Goal: Task Accomplishment & Management: Contribute content

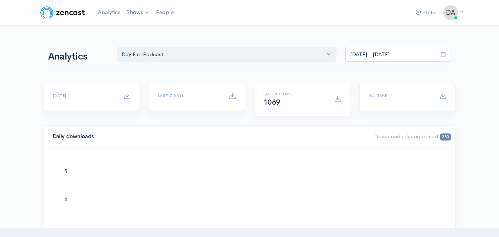
click at [0, 0] on link "Day Fire Podcast" at bounding box center [0, 0] width 0 height 0
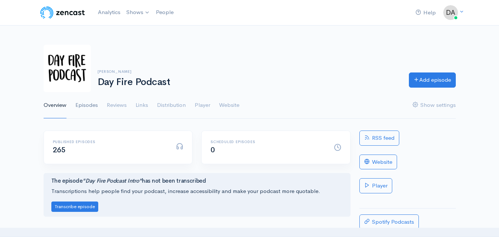
click at [89, 106] on link "Episodes" at bounding box center [86, 105] width 23 height 27
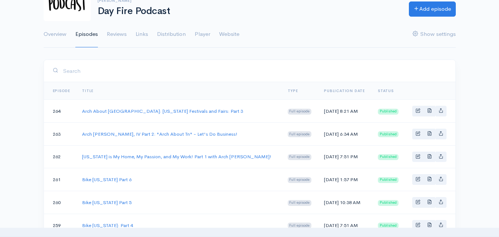
scroll to position [74, 0]
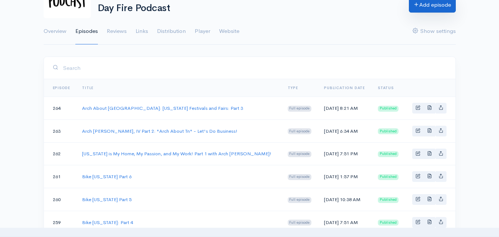
click at [440, 9] on link "Add episode" at bounding box center [432, 4] width 47 height 15
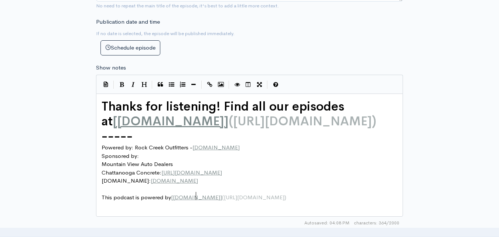
scroll to position [3, 0]
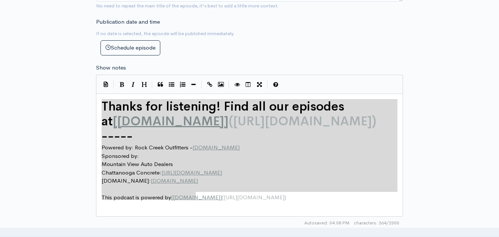
drag, startPoint x: 212, startPoint y: 197, endPoint x: 95, endPoint y: 104, distance: 149.4
type textarea "​Thanks for listening! Find all our episodes at [[DOMAIN_NAME]]([URL][DOMAIN_NA…"
paste textarea
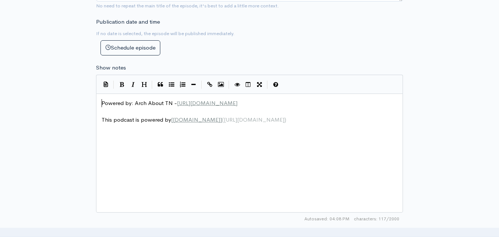
drag, startPoint x: 102, startPoint y: 103, endPoint x: 109, endPoint y: 105, distance: 6.8
click at [103, 103] on span "Powered by: Arch About TN - [URL][DOMAIN_NAME]" at bounding box center [170, 102] width 136 height 7
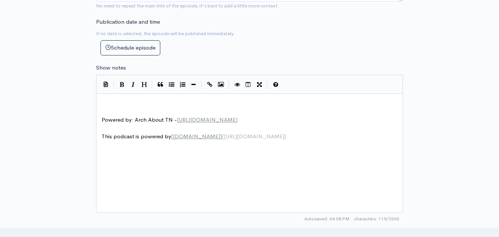
click at [126, 101] on pre "​" at bounding box center [252, 103] width 304 height 8
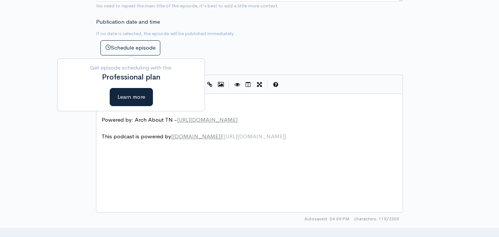
click at [215, 98] on div "x ​ ​ Powered by: Arch About TN - [URL][DOMAIN_NAME] ​ This podcast is powered …" at bounding box center [252, 120] width 304 height 45
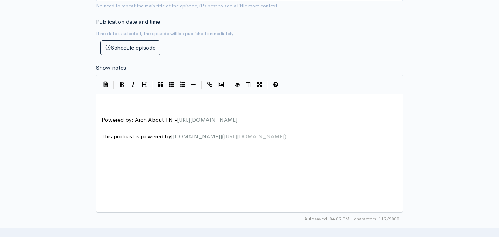
type textarea "​"
paste textarea
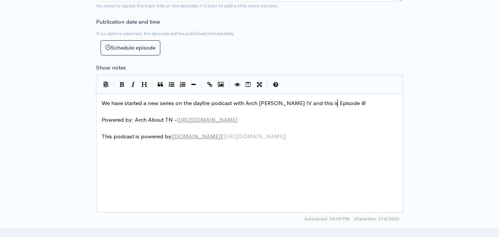
type textarea "4!"
type textarea "​"
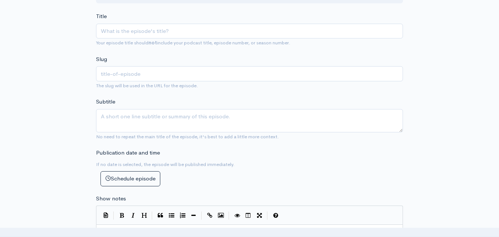
scroll to position [148, 0]
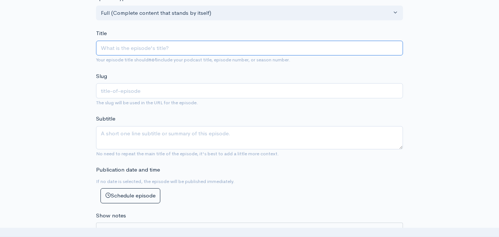
paste input "Arch About [GEOGRAPHIC_DATA] / [US_STATE] State Parks ep4"
type input "Arch About [GEOGRAPHIC_DATA] / [US_STATE] State Parks ep"
type input "arch-about-[GEOGRAPHIC_DATA]-[US_STATE]-state-parks-ep"
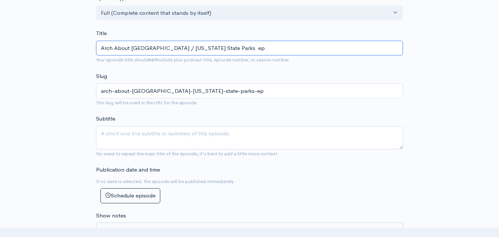
type input "Arch About [GEOGRAPHIC_DATA] / [US_STATE] State Parks e"
type input "arch-about-[GEOGRAPHIC_DATA]-[US_STATE]-state-parks-e"
type input "Arch About [GEOGRAPHIC_DATA] / [US_STATE] State Parks"
type input "arch-about-[GEOGRAPHIC_DATA]-[US_STATE]-state-parks"
type input "Arch About [GEOGRAPHIC_DATA] / [US_STATE] State Parks E"
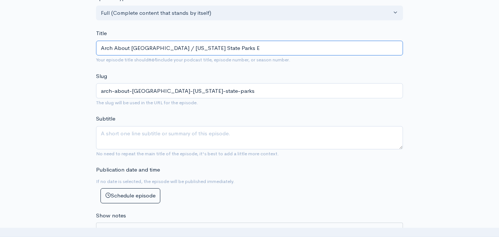
type input "arch-about-[GEOGRAPHIC_DATA]-[US_STATE]-state-parks-e"
type input "Arch About [GEOGRAPHIC_DATA] / [US_STATE] State Parks"
type input "arch-about-[GEOGRAPHIC_DATA]-[US_STATE]-state-parks"
type input "Arch About [GEOGRAPHIC_DATA] / [US_STATE] State Parks: E"
type input "arch-about-[GEOGRAPHIC_DATA]-[US_STATE]-state-parks-e"
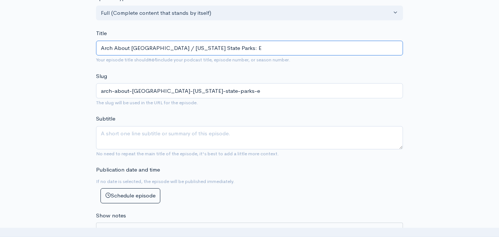
type input "Arch About [GEOGRAPHIC_DATA] / [US_STATE] State Parks: Ep"
type input "arch-about-[GEOGRAPHIC_DATA]-[US_STATE]-state-parks-ep"
type input "Arch About [GEOGRAPHIC_DATA] / [US_STATE] State Parks: Epi"
type input "arch-about-[GEOGRAPHIC_DATA]-[US_STATE]-state-parks-[GEOGRAPHIC_DATA]"
type input "Arch About [GEOGRAPHIC_DATA] / [US_STATE] State Parks: Epis"
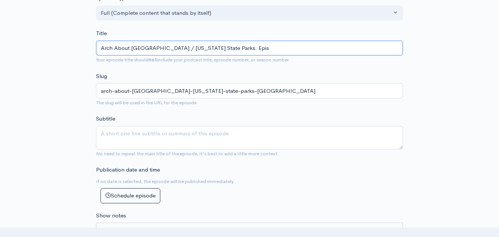
type input "arch-about-[GEOGRAPHIC_DATA]-[US_STATE]-state-parks-epis"
type input "Arch About [GEOGRAPHIC_DATA] / [US_STATE] State Parks: [GEOGRAPHIC_DATA]"
type input "arch-about-[GEOGRAPHIC_DATA]-[US_STATE]-state-parks-[GEOGRAPHIC_DATA]"
type input "Arch About [GEOGRAPHIC_DATA] / [US_STATE] State Parks: Episod"
type input "arch-about-[GEOGRAPHIC_DATA]-[US_STATE]-state-parks-episod"
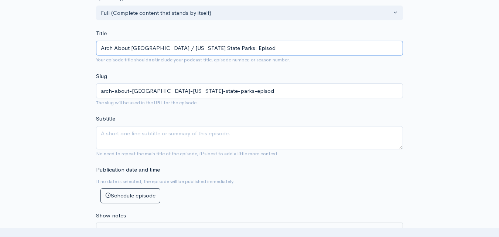
type input "Arch About [GEOGRAPHIC_DATA] / [US_STATE] State Parks: Episode"
type input "arch-about-[GEOGRAPHIC_DATA]-[US_STATE]-state-parks-episode"
type input "Arch About [GEOGRAPHIC_DATA] / [US_STATE] State Parks: Episode #4"
type input "arch-about-[GEOGRAPHIC_DATA]-[US_STATE]-state-parks-episode-4"
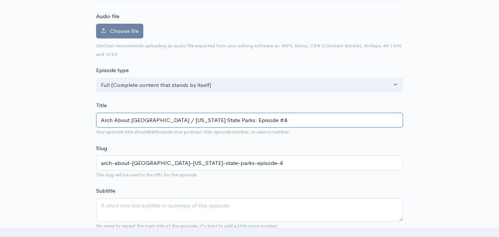
scroll to position [74, 0]
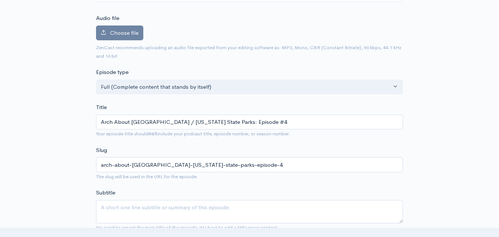
click at [144, 122] on input "Arch About [GEOGRAPHIC_DATA] / [US_STATE] State Parks: Episode #4" at bounding box center [249, 122] width 307 height 15
type input "Arch About TNTennessee State Parks: Episode #4"
type input "arch-about-tntennessee-state-parks-episode-4"
type input "Arch About [GEOGRAPHIC_DATA]: [US_STATE] State Parks: Episode #4"
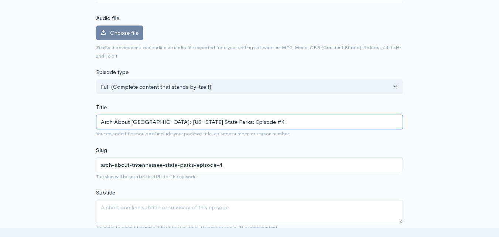
type input "arch-about-[GEOGRAPHIC_DATA]-[US_STATE]-state-parks-episode-4"
click at [196, 125] on input "Arch About [GEOGRAPHIC_DATA]: [US_STATE] State Parks: Episode #4" at bounding box center [249, 122] width 307 height 15
type input "Arch About [GEOGRAPHIC_DATA]: [US_STATE] State Parks wi: Episode #4"
type input "arch-about-[GEOGRAPHIC_DATA]-[US_STATE]-state-parks-wi-episode-4"
type input "Arch About [GEOGRAPHIC_DATA]: [US_STATE] State Parks with: Episode #4"
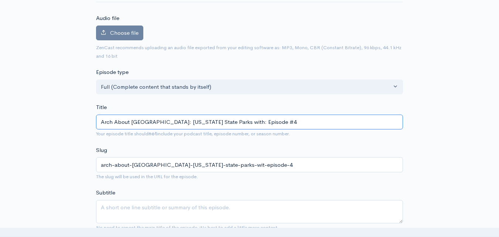
type input "arch-about-[GEOGRAPHIC_DATA]-[US_STATE]-state-parks-with-episode-4"
type input "Arch About [GEOGRAPHIC_DATA]: [US_STATE] State Parks with A: Episode #4"
type input "arch-about-tn-[US_STATE]-state-parks-with-a-episode-4"
type input "Arch About [GEOGRAPHIC_DATA]: [US_STATE] State Parks with Ar: Episode #4"
type input "arch-about-tn-[US_STATE]-state-parks-with-ar-episode-4"
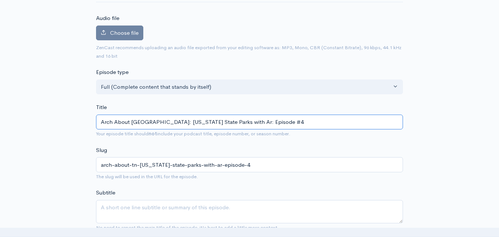
type input "Arch About [GEOGRAPHIC_DATA]: [US_STATE] State Parks with Arc: Episode #4"
type input "arch-about-tn-[US_STATE]-state-parks-with-arc-episode-4"
type input "Arch About [GEOGRAPHIC_DATA]: [US_STATE] State Parks with Arch: Episode #4"
type input "arch-about-[GEOGRAPHIC_DATA]-[US_STATE]-state-parks-with-arch-episode-4"
type input "Arch About [GEOGRAPHIC_DATA]: [US_STATE] State Parks with Arch T: Episode #4"
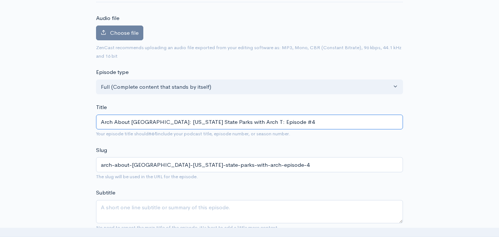
type input "arch-about-[GEOGRAPHIC_DATA]-[US_STATE]-state-parks-with-arch-t-episode-4"
type input "Arch About [GEOGRAPHIC_DATA]: [US_STATE] State Parks with Arch Tr: Episode #4"
type input "arch-about-[GEOGRAPHIC_DATA]-[US_STATE]-state-parks-with-arch-tr-episode-4"
type input "Arch About [GEOGRAPHIC_DATA]: [US_STATE] State Parks with Arch Trim: Episode #4"
type input "arch-about-[GEOGRAPHIC_DATA]-[US_STATE]-state-parks-with-arch-trim-episode-4"
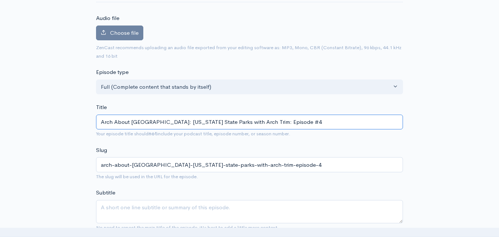
type input "Arch About [GEOGRAPHIC_DATA]: [US_STATE] State Parks with Arch Trimb: Episode #4"
type input "arch-about-[GEOGRAPHIC_DATA]-[US_STATE]-state-parks-with-arch-trimb-episode-4"
type input "Arch About [GEOGRAPHIC_DATA]: [US_STATE] State Parks with Arch Trimbl: Episode …"
type input "arch-about-[GEOGRAPHIC_DATA]-[US_STATE]-state-parks-with-arch-trimbl-episode-4"
type input "Arch About TN: [US_STATE] State Parks with Arch [PERSON_NAME]: Episode #4"
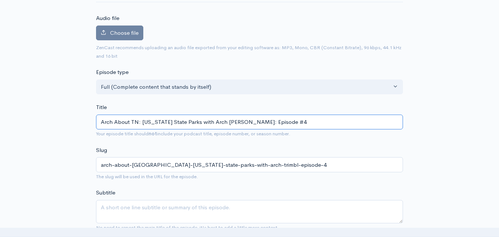
type input "arch-about-[GEOGRAPHIC_DATA]-[US_STATE]-state-parks-with-arch-[PERSON_NAME]-epi…"
type input "Arch About [GEOGRAPHIC_DATA]: [US_STATE] State Parks with Arch [PERSON_NAME], I…"
type input "arch-about-[GEOGRAPHIC_DATA]-[US_STATE]-state-parks-with-arch-[PERSON_NAME]-i-e…"
type input "Arch About [GEOGRAPHIC_DATA]: [US_STATE] State Parks with Arch [PERSON_NAME], I…"
type input "arch-about-[GEOGRAPHIC_DATA]-[US_STATE]-state-parks-with-arch-[PERSON_NAME]-iv-…"
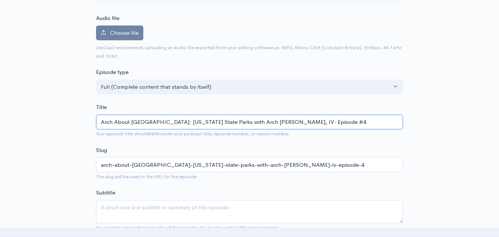
type input "Arch About [GEOGRAPHIC_DATA]: [US_STATE] State Parks with Arch [PERSON_NAME], I…"
click at [133, 32] on span "Choose file" at bounding box center [124, 32] width 28 height 7
click at [0, 0] on input "Choose file" at bounding box center [0, 0] width 0 height 0
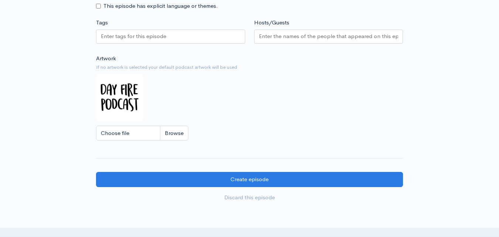
scroll to position [628, 0]
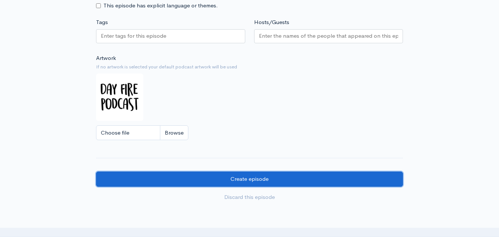
click at [227, 179] on input "Create episode" at bounding box center [249, 178] width 307 height 15
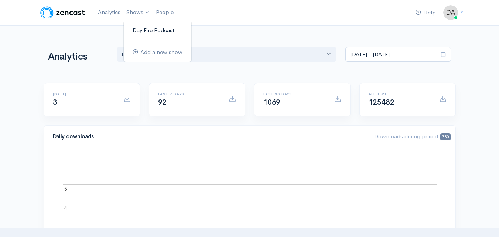
click at [137, 31] on link "Day Fire Podcast" at bounding box center [158, 30] width 68 height 13
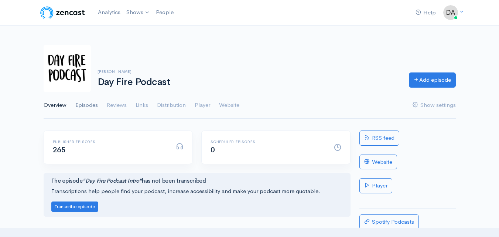
click at [84, 108] on link "Episodes" at bounding box center [86, 105] width 23 height 27
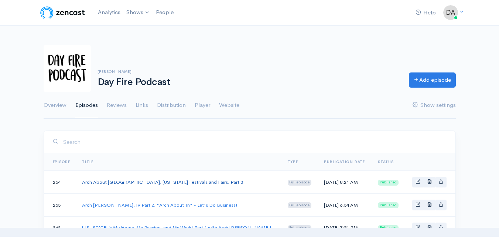
click at [101, 181] on link "Arch About [GEOGRAPHIC_DATA]: [US_STATE] Festivals and Fairs: Part 3" at bounding box center [162, 182] width 161 height 6
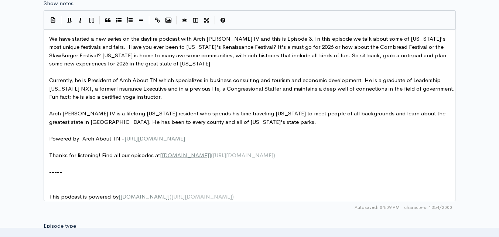
scroll to position [3, 0]
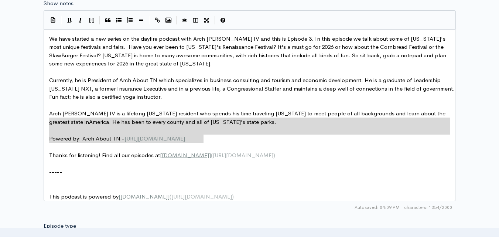
type textarea "Arch Trimble IV is a lifelong Tennessee resident who spends his time traveling …"
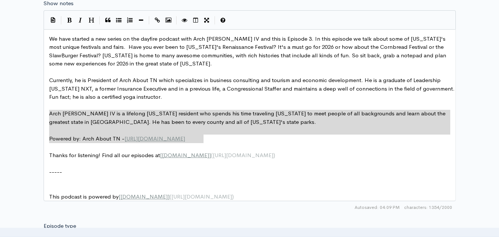
drag, startPoint x: 223, startPoint y: 137, endPoint x: 43, endPoint y: 111, distance: 182.1
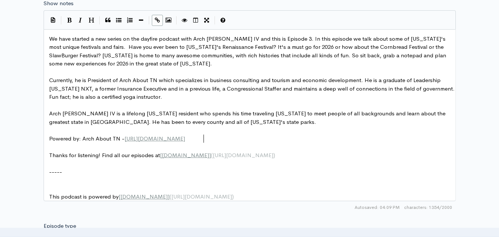
type textarea "TN - https://www.archabouttn.com/"
drag, startPoint x: 212, startPoint y: 136, endPoint x: 50, endPoint y: 140, distance: 161.5
type textarea "Powered by: Arch About TN - https://www.archabouttn.com/"
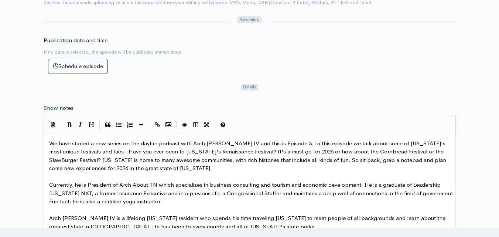
scroll to position [330, 0]
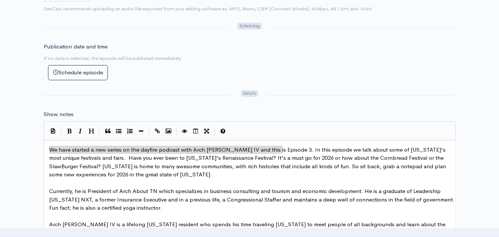
drag, startPoint x: 283, startPoint y: 149, endPoint x: 65, endPoint y: 149, distance: 218.0
type textarea "We have started a new series on the dayfire podcast with Arch [PERSON_NAME] IV …"
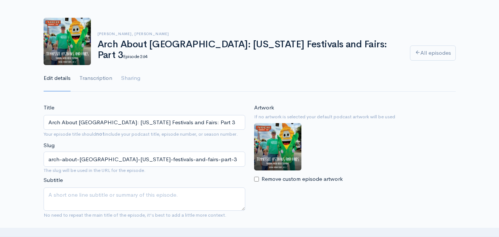
scroll to position [0, 0]
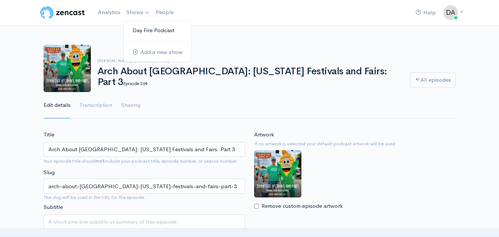
click at [140, 31] on link "Day Fire Podcast" at bounding box center [158, 30] width 68 height 13
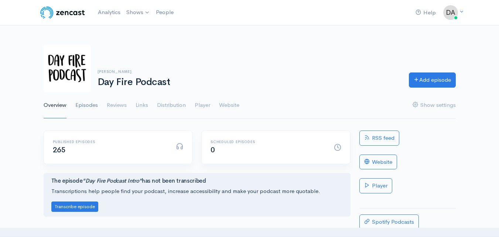
click at [87, 104] on link "Episodes" at bounding box center [86, 105] width 23 height 27
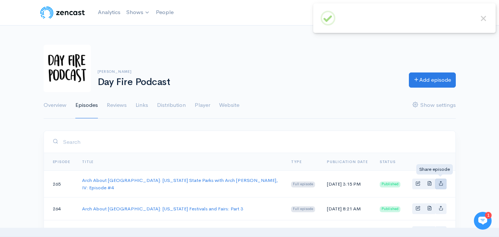
click at [442, 181] on icon "Basic example" at bounding box center [441, 183] width 5 height 5
type input "https://day-fire-podcast.zencast.website/episodes/arch-about-tn-tennessee-state…"
type input "https://media.zencast.fm/day-fire-podcast/8b2e55ea-43b4-4c91-809b-7c61ff87e5b1.…"
type input "<iframe src='https://share.zencast.fm/embed/episode/8b2e55ea-43b4-4c91-809b-7c6…"
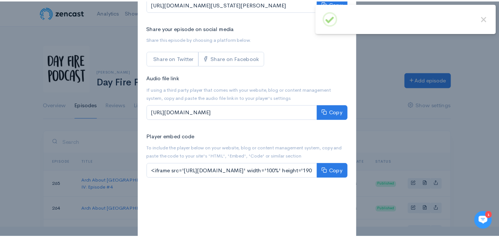
scroll to position [156, 0]
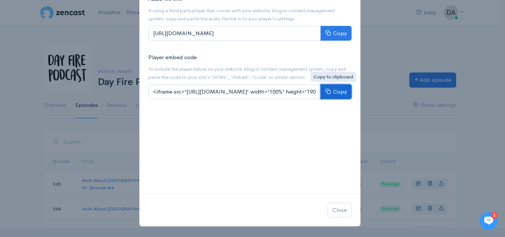
click at [327, 90] on icon at bounding box center [328, 91] width 6 height 6
click at [378, 32] on div "Share Arch About TN: Tennessee State Parks with Arch Trimble, IV: Episode #4 × …" at bounding box center [252, 118] width 505 height 237
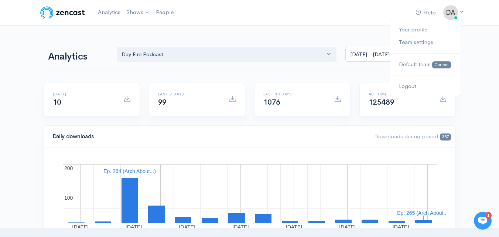
click at [448, 10] on img at bounding box center [450, 12] width 15 height 15
click at [417, 88] on link "Logout" at bounding box center [424, 86] width 69 height 13
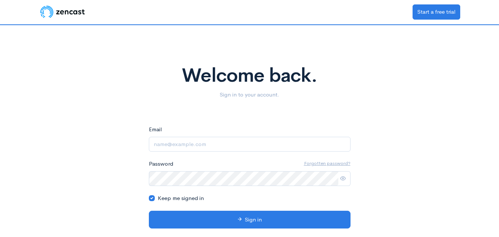
type input "dawsonwheeler00@gmail.com"
drag, startPoint x: 287, startPoint y: 142, endPoint x: 72, endPoint y: 148, distance: 215.5
click at [72, 148] on div "Welcome back. Sign in to your account. eyJpdiI6Im9wc1Q0VXgwWDZ3TmZ0bjl0TVhHemc9…" at bounding box center [249, 138] width 421 height 227
